Goal: Information Seeking & Learning: Find specific fact

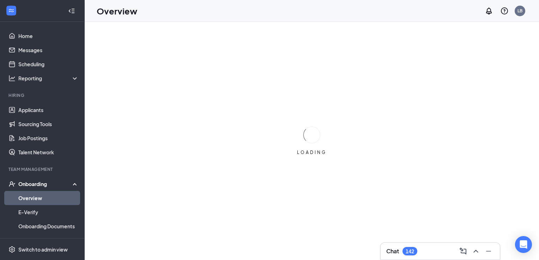
click at [45, 182] on div "Onboarding" at bounding box center [45, 184] width 54 height 7
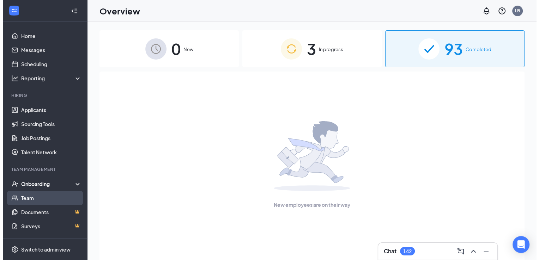
scroll to position [7, 0]
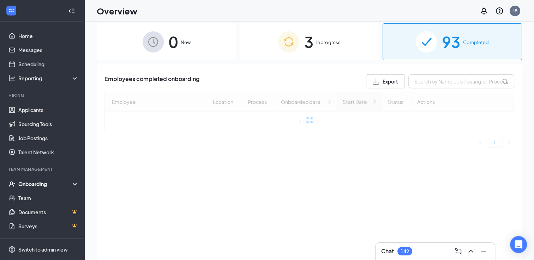
drag, startPoint x: 39, startPoint y: 180, endPoint x: 325, endPoint y: 104, distance: 295.8
click at [39, 180] on div "Onboarding" at bounding box center [42, 184] width 85 height 14
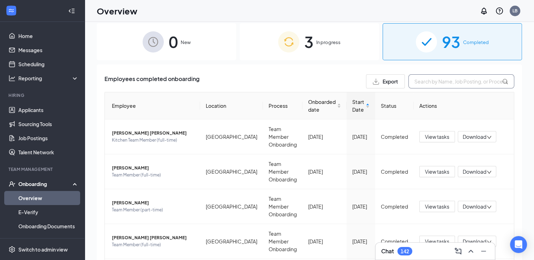
click at [459, 84] on input "text" at bounding box center [461, 81] width 106 height 14
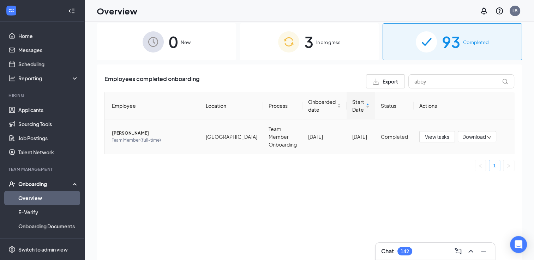
click at [134, 130] on span "[PERSON_NAME]" at bounding box center [153, 133] width 83 height 7
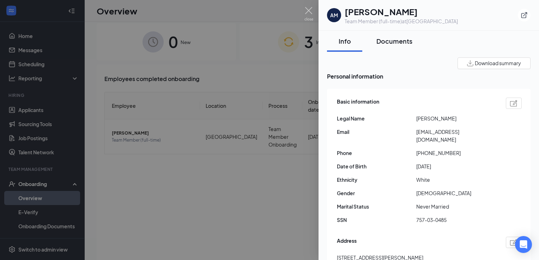
click at [393, 43] on div "Documents" at bounding box center [395, 41] width 36 height 9
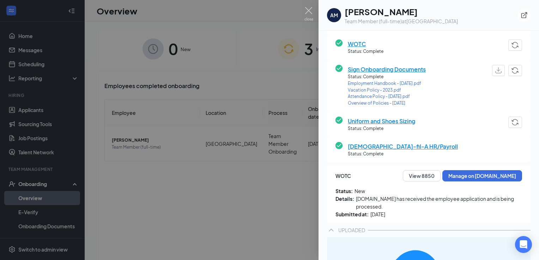
scroll to position [193, 0]
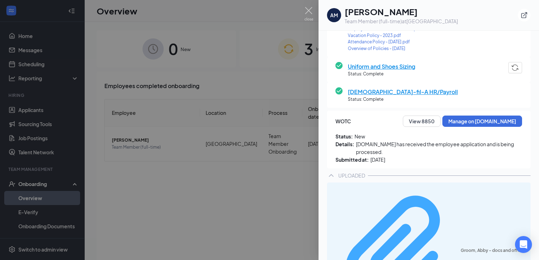
drag, startPoint x: 384, startPoint y: 205, endPoint x: 395, endPoint y: 198, distance: 13.3
click at [461, 248] on div "Groom, Abby - docs and offer.pdf" at bounding box center [494, 251] width 66 height 6
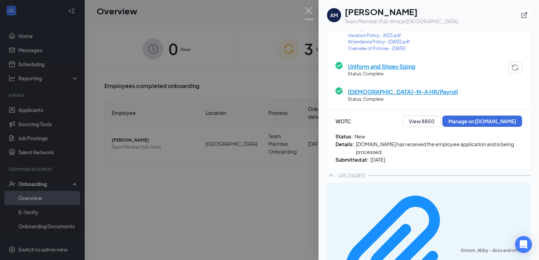
scroll to position [189, 0]
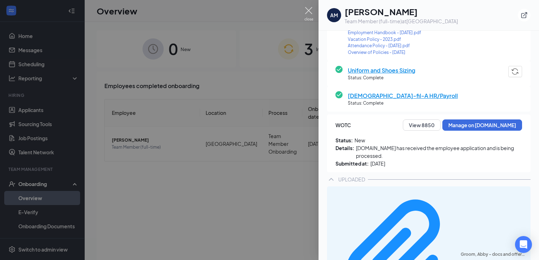
click at [306, 8] on img at bounding box center [309, 14] width 9 height 14
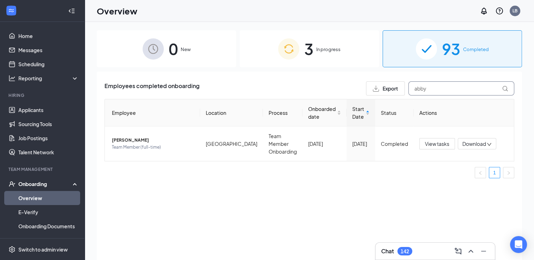
click at [432, 92] on input "abby" at bounding box center [461, 89] width 106 height 14
click at [144, 139] on span "[PERSON_NAME]" at bounding box center [153, 140] width 83 height 7
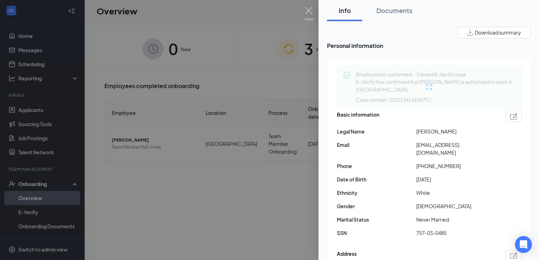
click at [216, 228] on div at bounding box center [269, 130] width 539 height 260
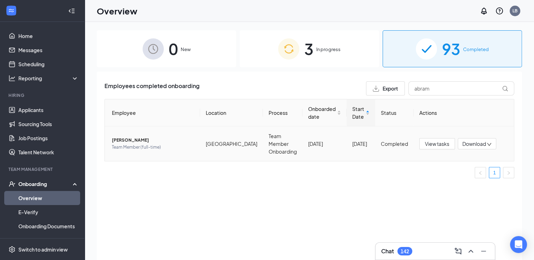
click at [157, 144] on span "Team Member (full-time)" at bounding box center [153, 147] width 83 height 7
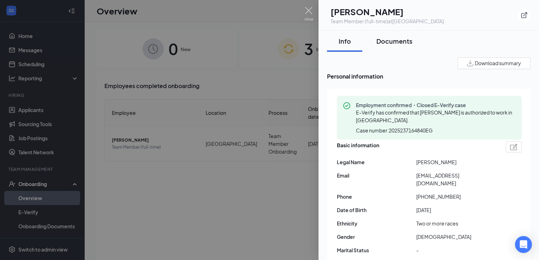
click at [382, 36] on button "Documents" at bounding box center [395, 41] width 50 height 21
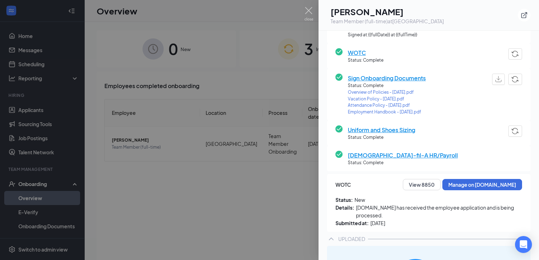
scroll to position [131, 0]
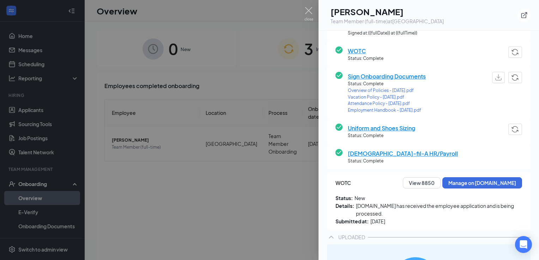
click at [309, 10] on img at bounding box center [309, 14] width 9 height 14
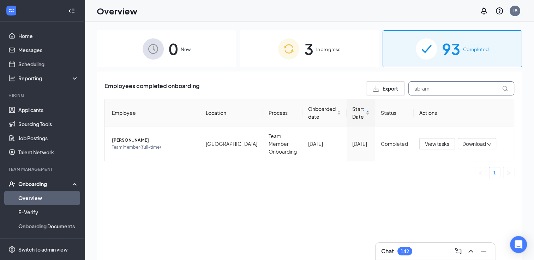
click at [449, 88] on input "abram" at bounding box center [461, 89] width 106 height 14
type input "alexan"
click at [147, 144] on span "Team Member (part-time)" at bounding box center [153, 147] width 83 height 7
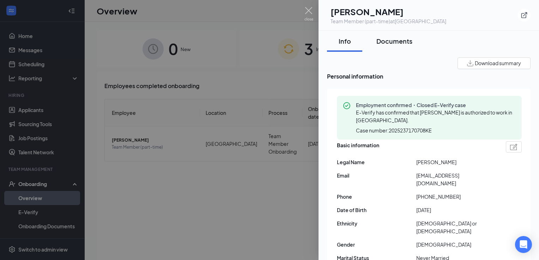
click at [390, 42] on div "Documents" at bounding box center [395, 41] width 36 height 9
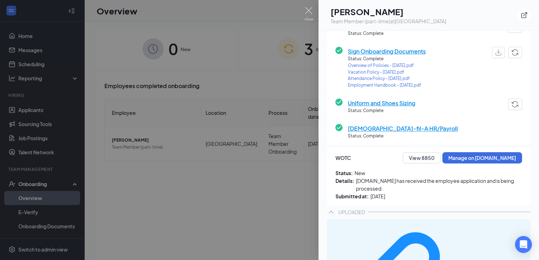
scroll to position [157, 0]
